Goal: Task Accomplishment & Management: Complete application form

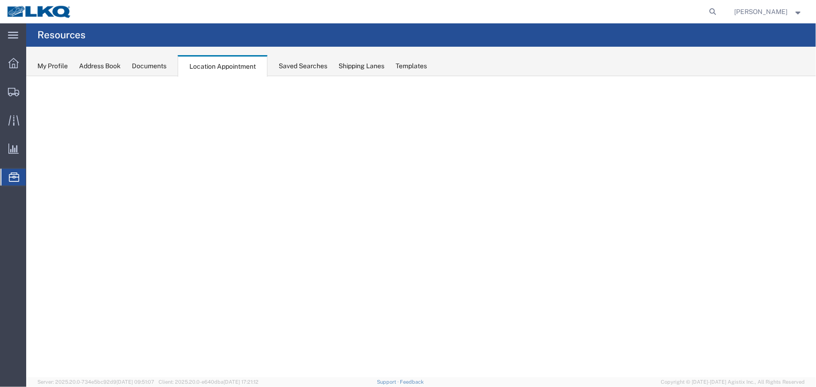
select select "27634"
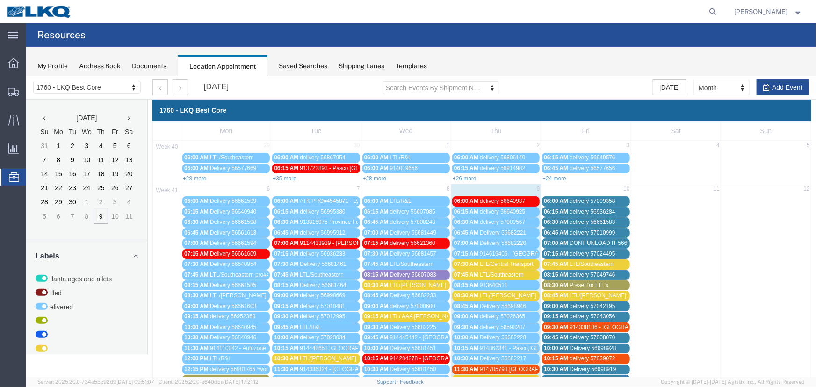
scroll to position [127, 0]
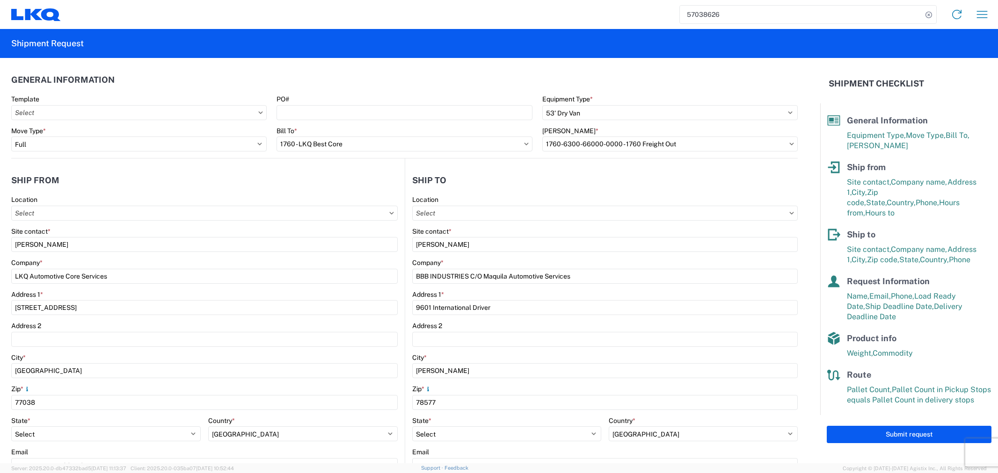
select select "STDV"
select select "FULL"
select select "[GEOGRAPHIC_DATA]"
select select "US"
select select "[GEOGRAPHIC_DATA]"
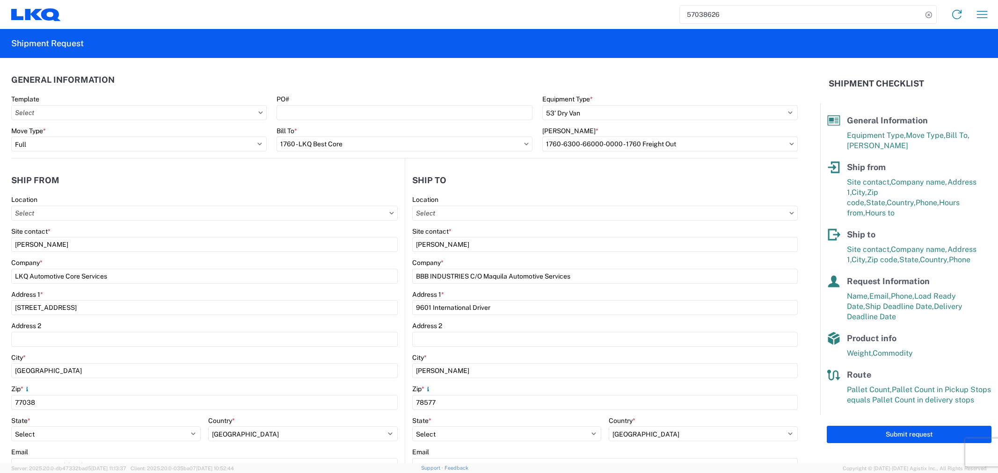
select select "US"
select select "LBS"
